Goal: Task Accomplishment & Management: Complete application form

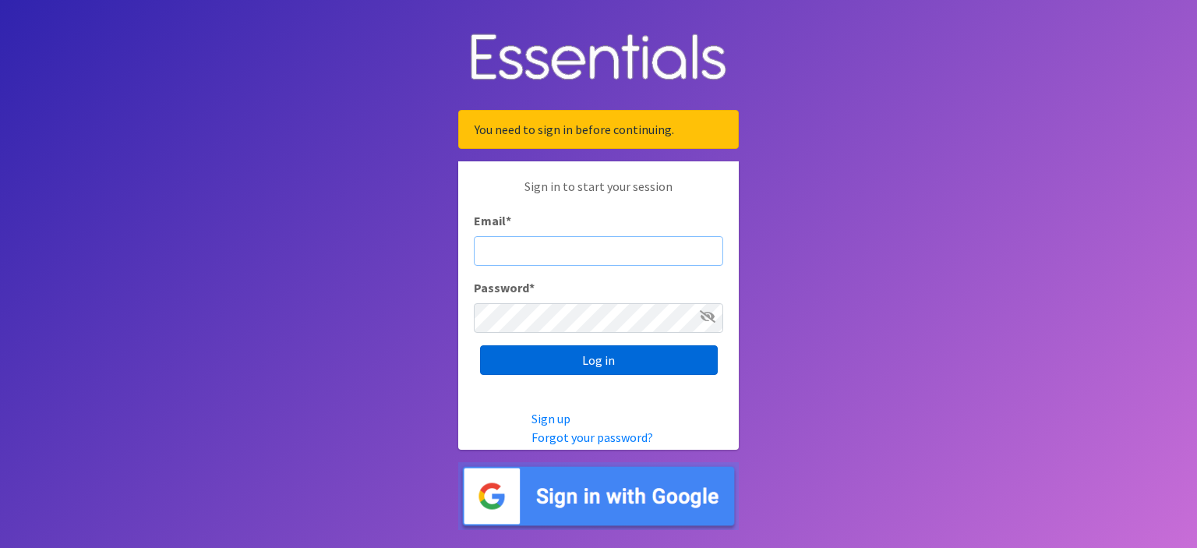
type input "[EMAIL_ADDRESS][DOMAIN_NAME]"
click at [563, 366] on input "Log in" at bounding box center [599, 360] width 238 height 30
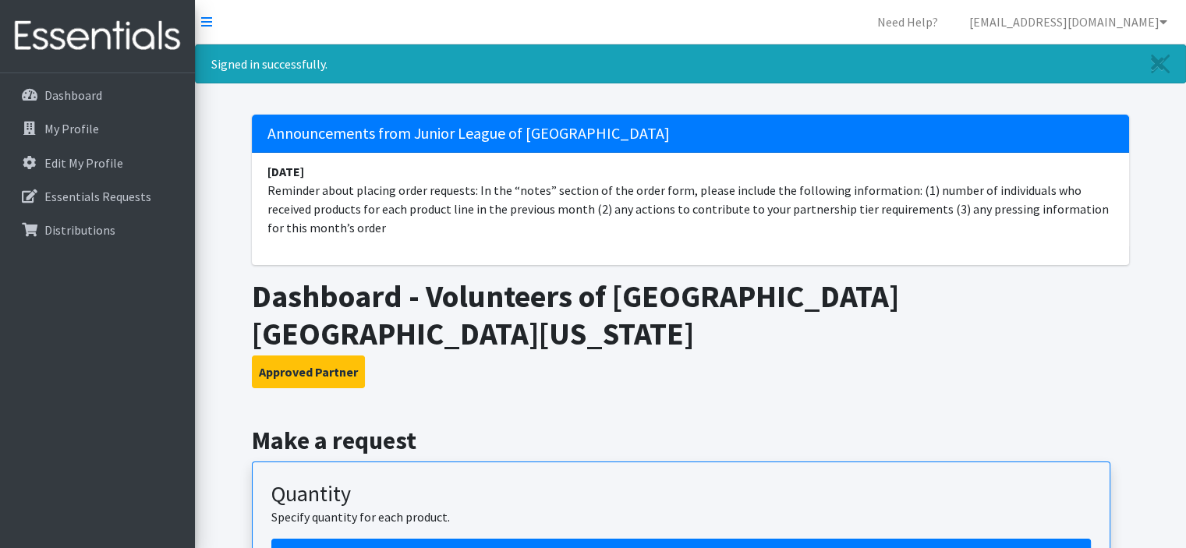
click at [1087, 60] on div "Signed in successfully." at bounding box center [690, 63] width 991 height 39
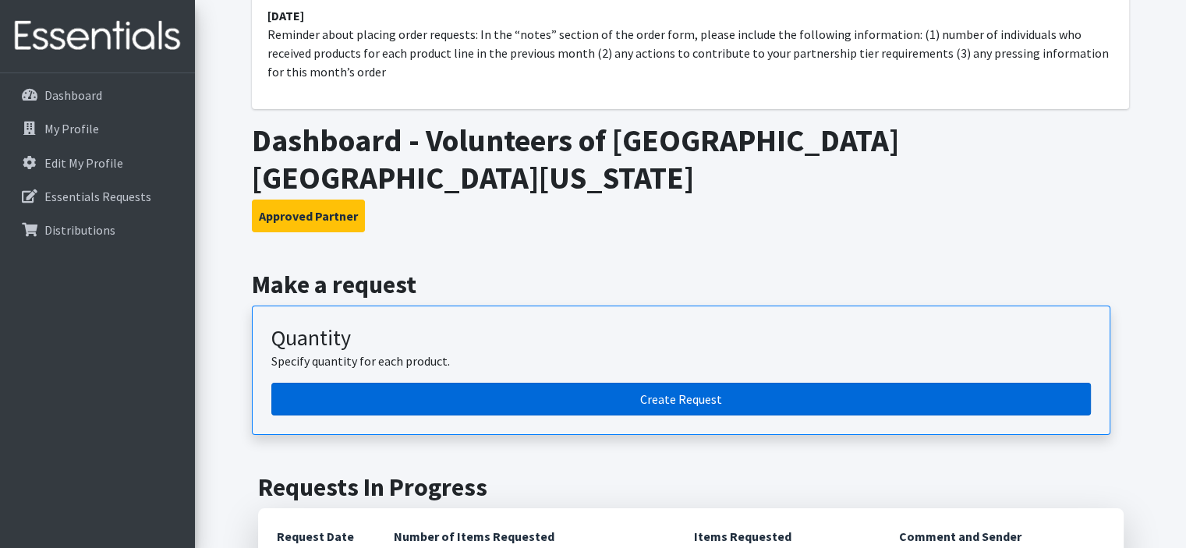
scroll to position [312, 0]
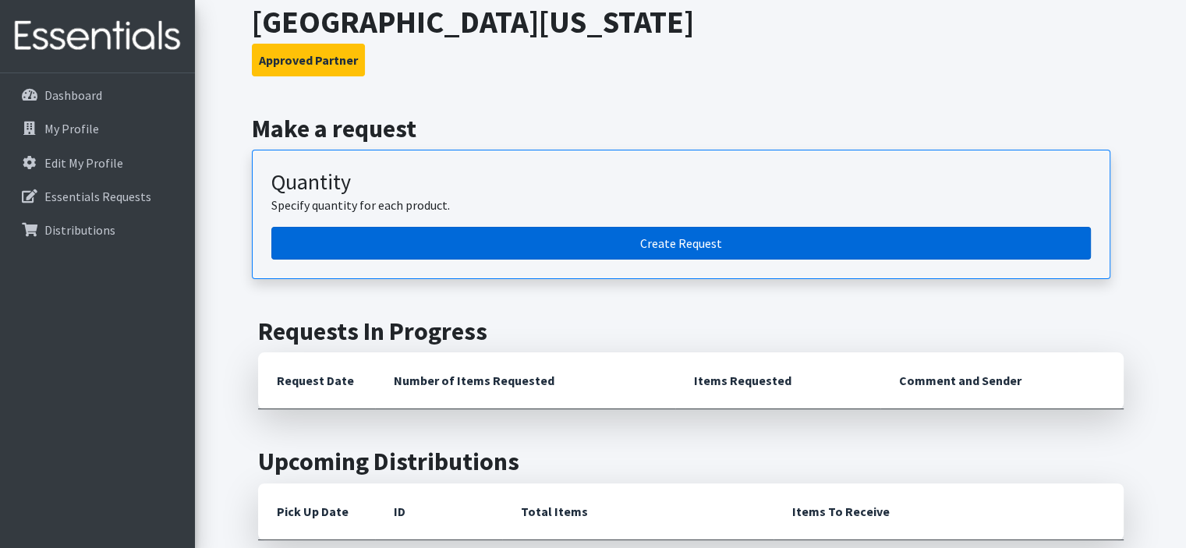
click at [492, 227] on link "Create Request" at bounding box center [680, 243] width 819 height 33
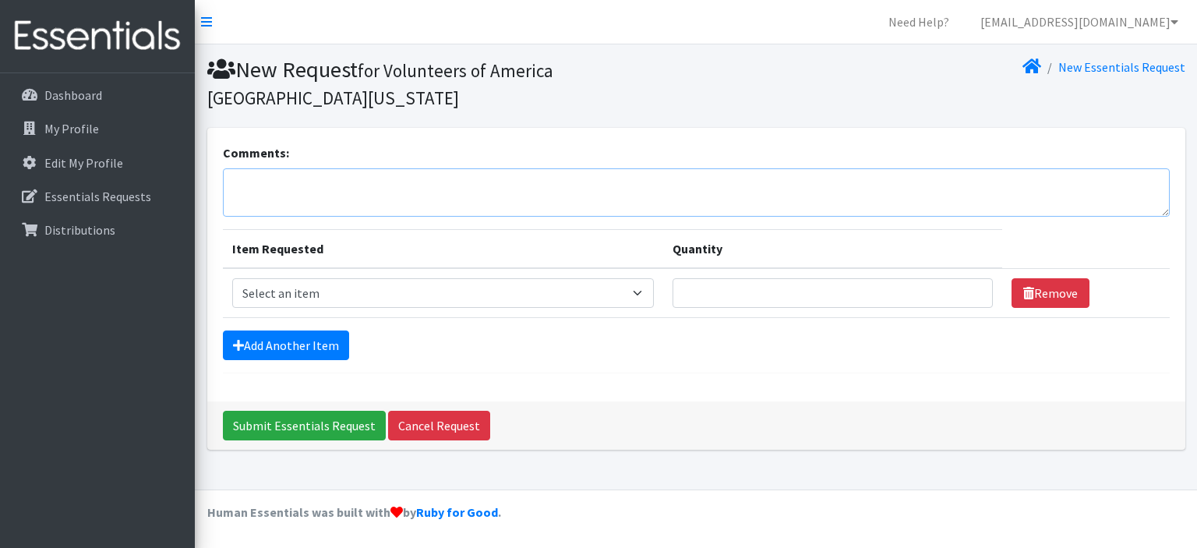
click at [338, 193] on textarea "Comments:" at bounding box center [696, 192] width 947 height 48
click at [340, 199] on textarea "Comments:" at bounding box center [696, 192] width 947 height 48
click at [472, 186] on textarea "In June distributed to 12 persons served" at bounding box center [696, 192] width 947 height 48
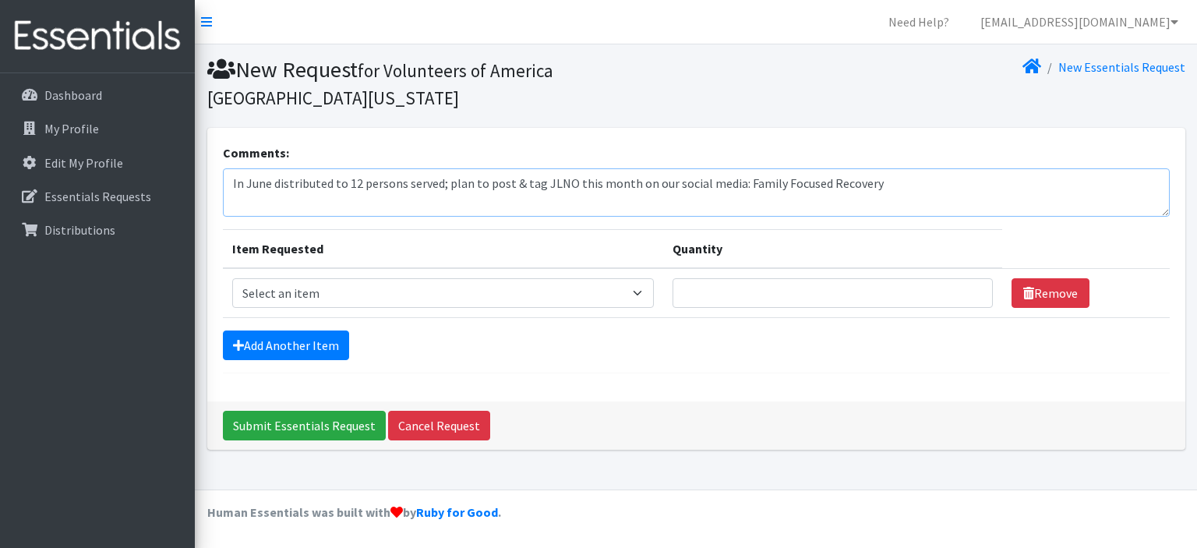
type textarea "In June distributed to 12 persons served; plan to post & tag JLNO this month on…"
click at [318, 297] on select "Select an item Diaper - 2T/3T Bundle Diapers - 3T/4T Bundle Diapers - 4T/5T Bun…" at bounding box center [443, 293] width 422 height 30
select select "14889"
click at [232, 278] on select "Select an item Diaper - 2T/3T Bundle Diapers - 3T/4T Bundle Diapers - 4T/5T Bun…" at bounding box center [443, 293] width 422 height 30
click at [296, 350] on link "Add Another Item" at bounding box center [286, 346] width 126 height 30
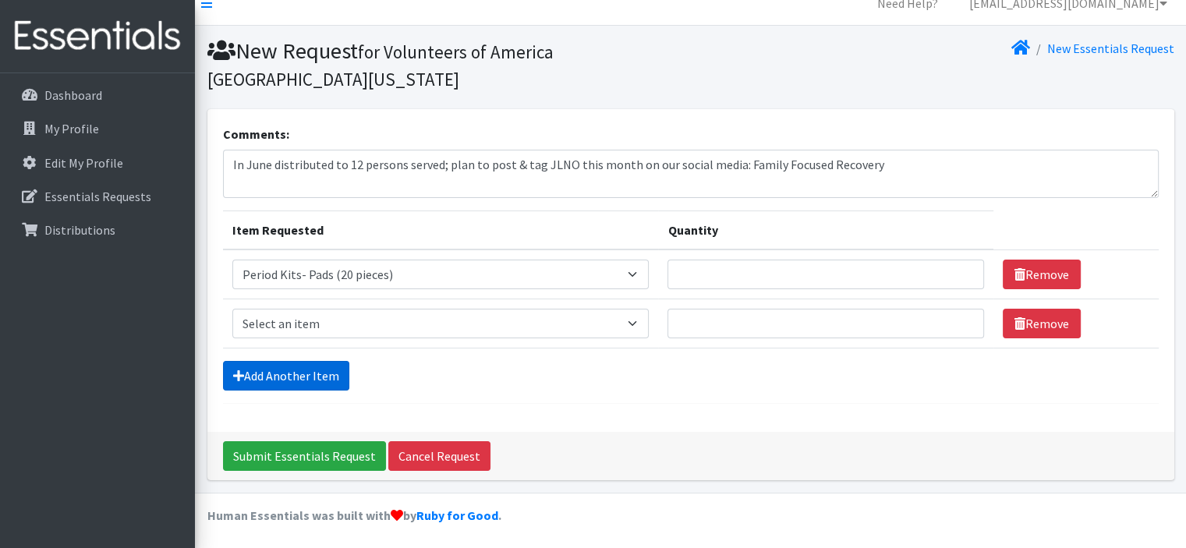
scroll to position [19, 0]
click at [391, 315] on select "Select an item Diaper - 2T/3T Bundle Diapers - 3T/4T Bundle Diapers - 4T/5T Bun…" at bounding box center [440, 323] width 417 height 30
select select "14876"
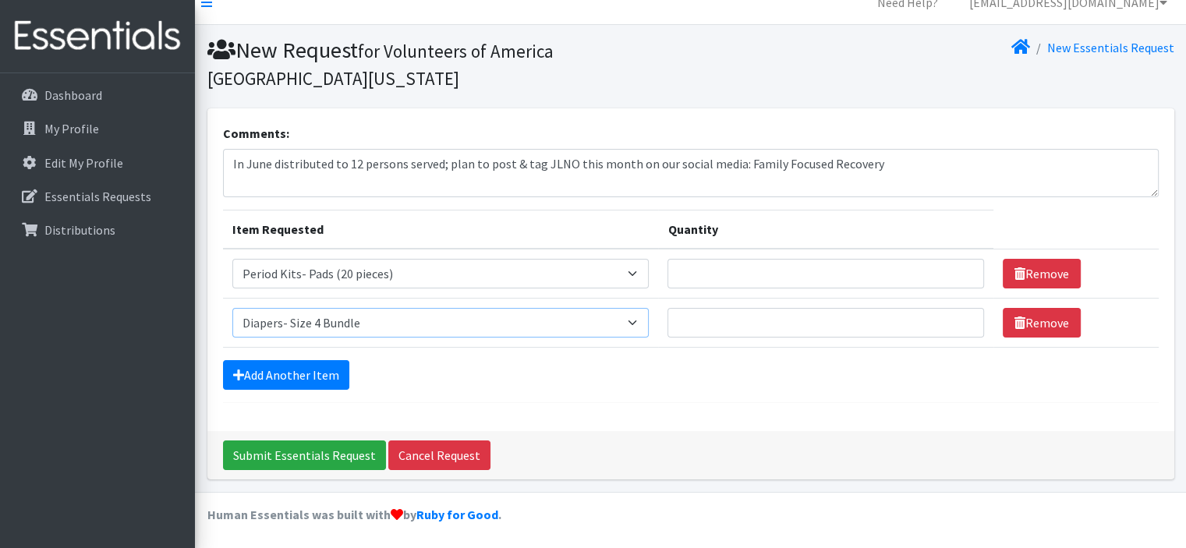
click at [232, 308] on select "Select an item Diaper - 2T/3T Bundle Diapers - 3T/4T Bundle Diapers - 4T/5T Bun…" at bounding box center [440, 323] width 417 height 30
click at [325, 372] on link "Add Another Item" at bounding box center [286, 375] width 126 height 30
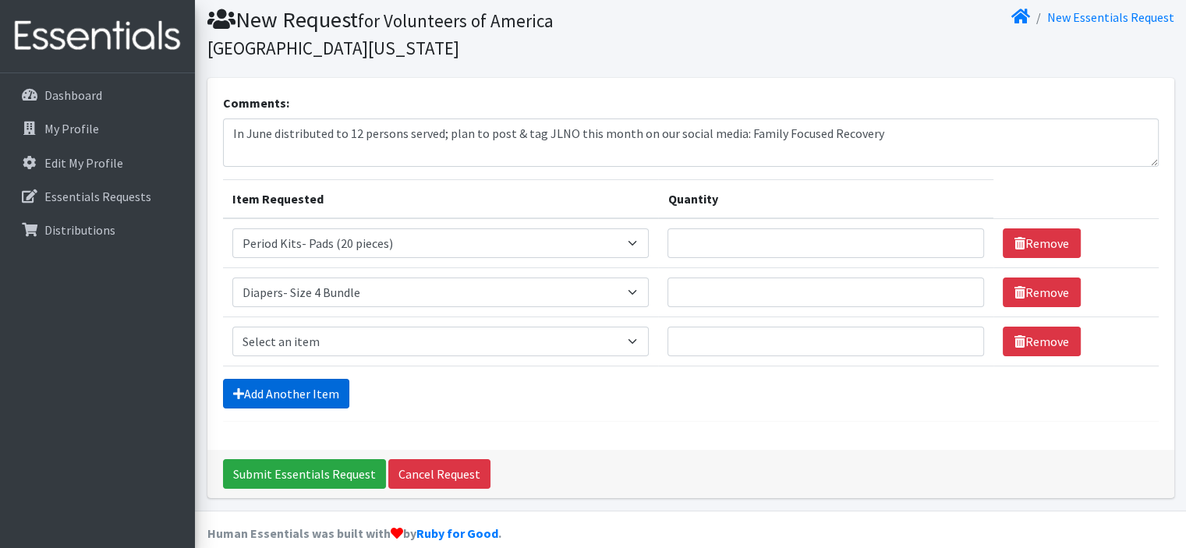
scroll to position [69, 0]
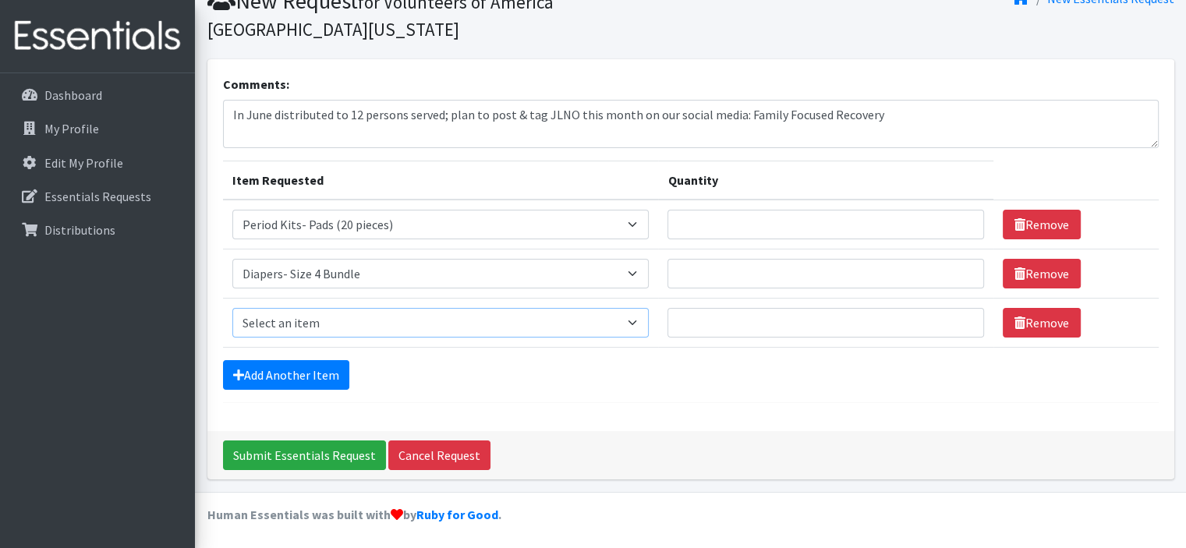
click at [345, 320] on select "Select an item Diaper - 2T/3T Bundle Diapers - 3T/4T Bundle Diapers - 4T/5T Bun…" at bounding box center [440, 323] width 417 height 30
select select "14875"
click at [232, 308] on select "Select an item Diaper - 2T/3T Bundle Diapers - 3T/4T Bundle Diapers - 4T/5T Bun…" at bounding box center [440, 323] width 417 height 30
click at [710, 317] on input "Quantity" at bounding box center [825, 323] width 316 height 30
type input "1"
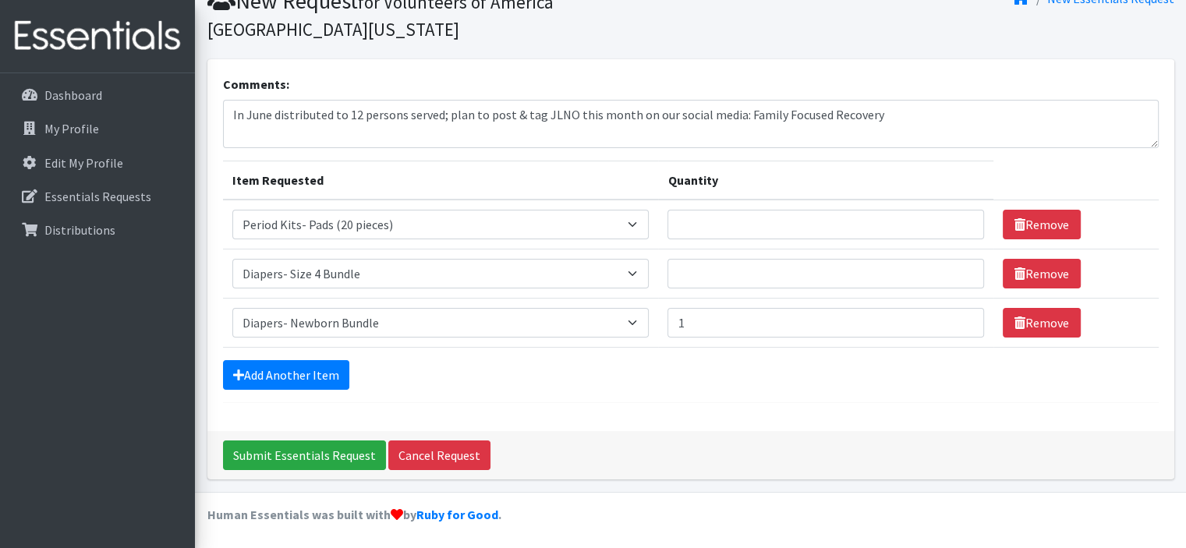
click at [723, 304] on td "Quantity 1" at bounding box center [825, 323] width 334 height 49
click at [732, 274] on input "Quantity" at bounding box center [825, 274] width 316 height 30
type input "1"
click at [736, 224] on input "Quantity" at bounding box center [825, 225] width 316 height 30
type input "5"
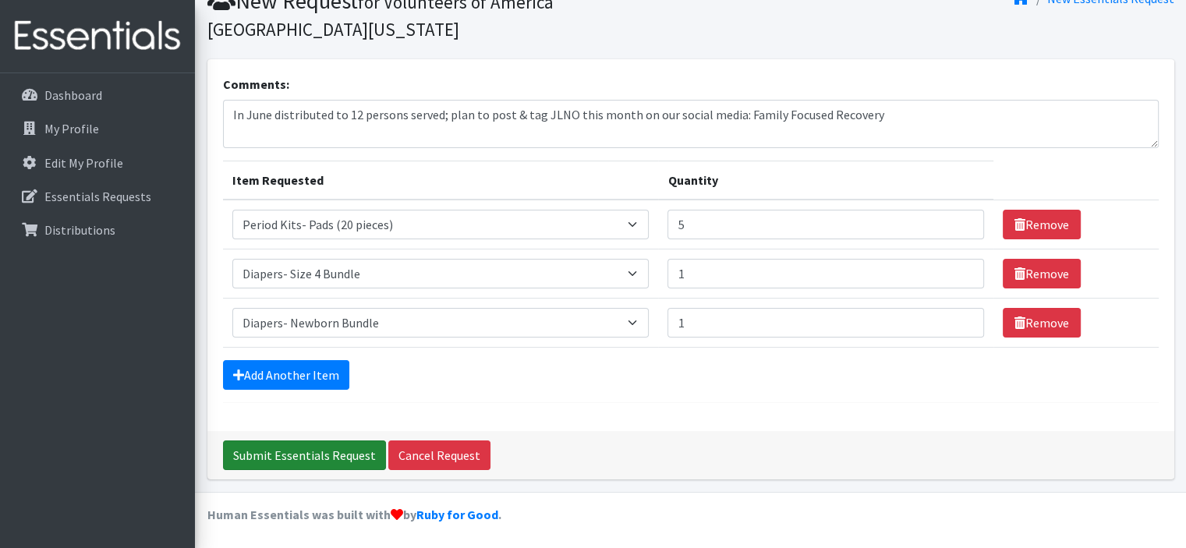
click at [333, 448] on input "Submit Essentials Request" at bounding box center [304, 455] width 163 height 30
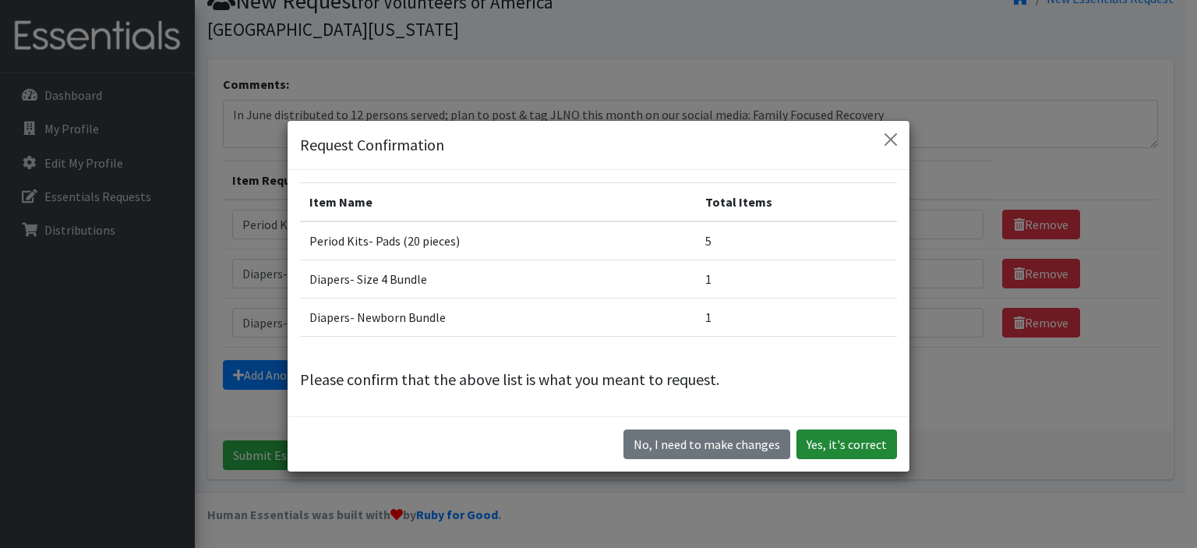
click at [836, 450] on button "Yes, it's correct" at bounding box center [847, 444] width 101 height 30
